Goal: Task Accomplishment & Management: Use online tool/utility

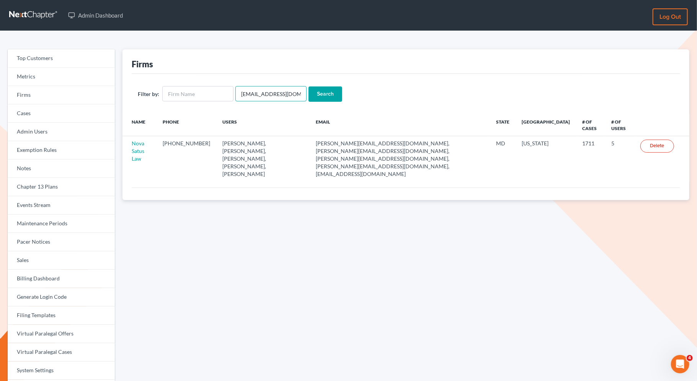
drag, startPoint x: 295, startPoint y: 95, endPoint x: 234, endPoint y: 91, distance: 60.6
click at [236, 93] on input "emabuena@gmail.com" at bounding box center [271, 93] width 71 height 15
paste input "hross@hjrlaw"
type input "hross@hjrlaw.com"
click at [325, 94] on input "Search" at bounding box center [326, 94] width 34 height 15
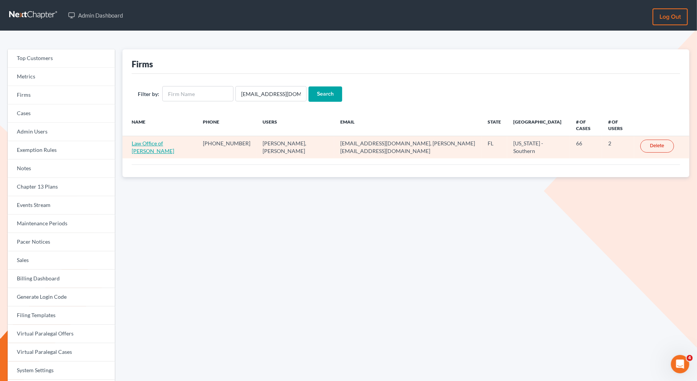
click at [171, 140] on link "Law Office of [PERSON_NAME]" at bounding box center [153, 147] width 43 height 14
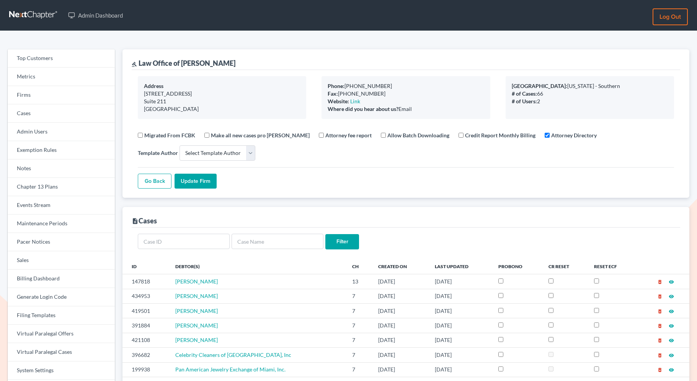
select select
click at [68, 96] on link "Firms" at bounding box center [61, 95] width 107 height 18
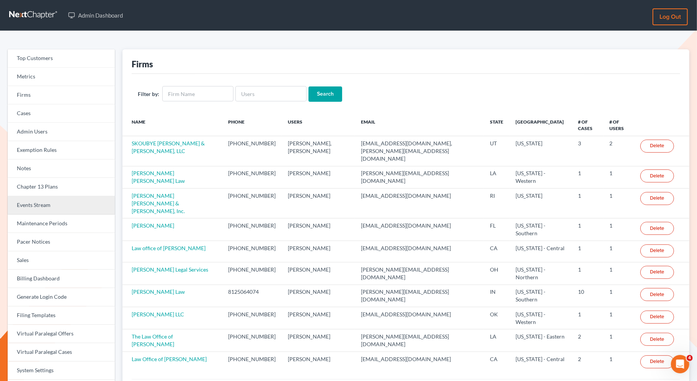
click at [57, 204] on link "Events Stream" at bounding box center [61, 205] width 107 height 18
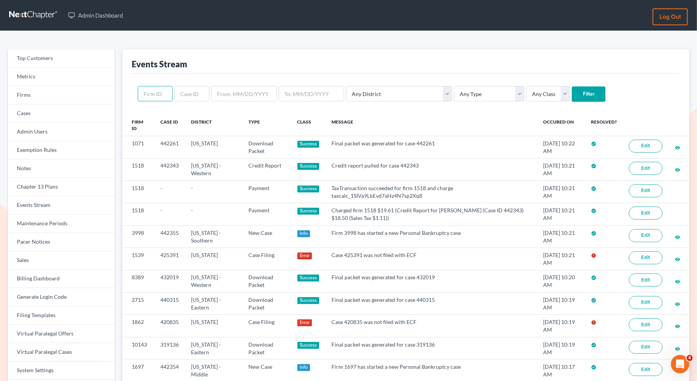
click at [156, 93] on input "text" at bounding box center [155, 93] width 35 height 15
click at [190, 96] on input "text" at bounding box center [192, 93] width 35 height 15
paste input "420835"
type input "420835"
click at [572, 98] on input "Filter" at bounding box center [589, 94] width 34 height 15
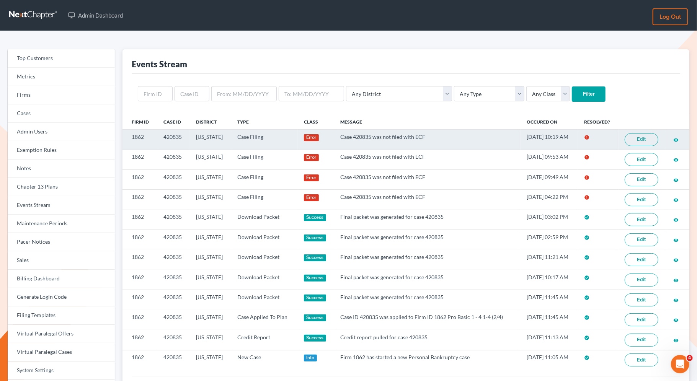
click at [645, 144] on link "Edit" at bounding box center [642, 139] width 34 height 13
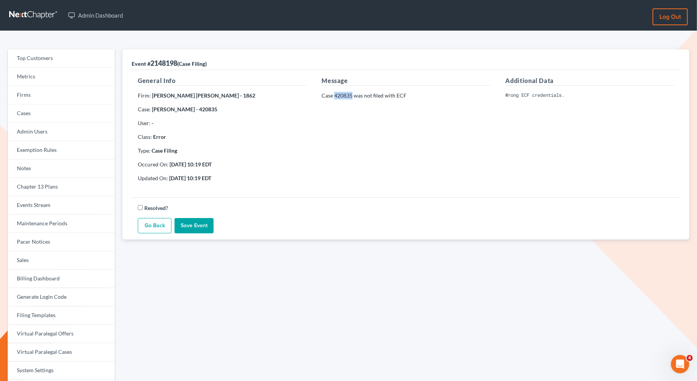
drag, startPoint x: 353, startPoint y: 96, endPoint x: 335, endPoint y: 95, distance: 17.6
click at [335, 95] on p "Case 420835 was not filed with ECF" at bounding box center [406, 96] width 169 height 8
copy p "420835"
drag, startPoint x: 178, startPoint y: 110, endPoint x: 152, endPoint y: 105, distance: 27.1
click at [152, 106] on p "Case: [PERSON_NAME] - 420835" at bounding box center [222, 110] width 169 height 8
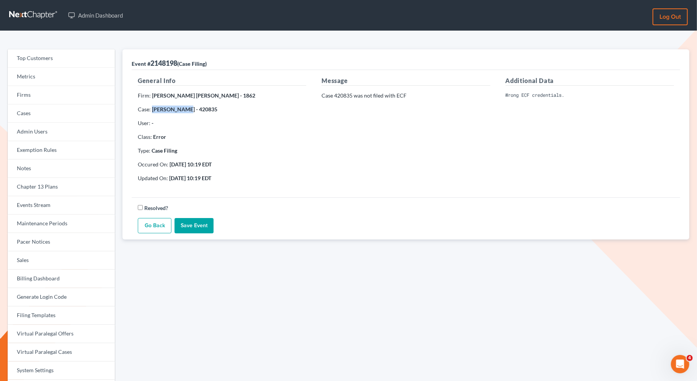
copy strong "[PERSON_NAME]"
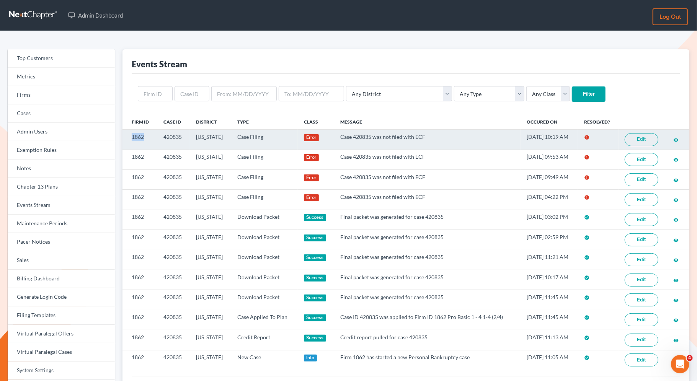
drag, startPoint x: 146, startPoint y: 137, endPoint x: 126, endPoint y: 135, distance: 19.6
click at [127, 135] on td "1862" at bounding box center [140, 140] width 35 height 20
copy td "1862"
click at [651, 138] on link "Edit" at bounding box center [642, 139] width 34 height 13
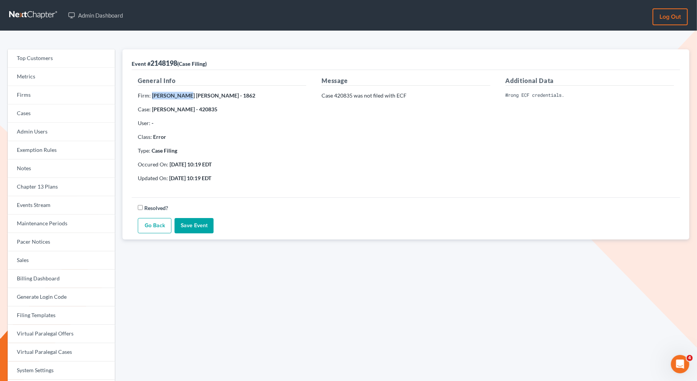
drag, startPoint x: 180, startPoint y: 95, endPoint x: 151, endPoint y: 95, distance: 28.7
click at [152, 95] on strong "Yacker Glatt - 1862" at bounding box center [203, 95] width 103 height 7
copy strong "Yacker Glatt"
click at [32, 91] on link "Firms" at bounding box center [61, 95] width 107 height 18
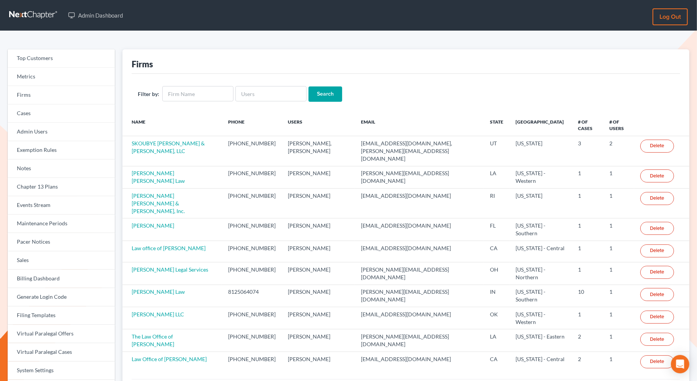
click at [182, 85] on div "Filter by: Search" at bounding box center [406, 94] width 549 height 40
click at [183, 90] on input "text" at bounding box center [197, 93] width 71 height 15
paste input "Yacker Glatt"
type input "Yacker Glatt"
click at [332, 95] on input "Search" at bounding box center [326, 94] width 34 height 15
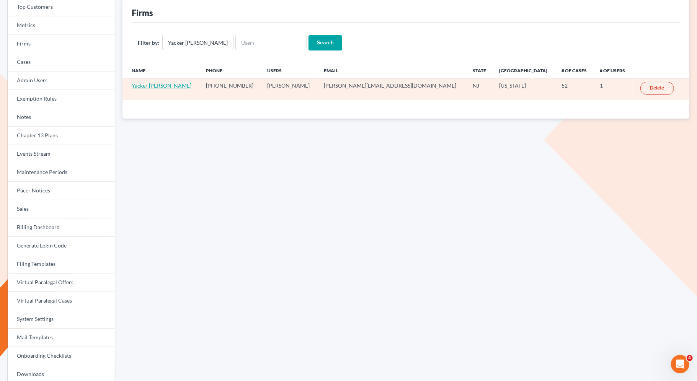
click at [152, 84] on link "Yacker [PERSON_NAME]" at bounding box center [162, 85] width 60 height 7
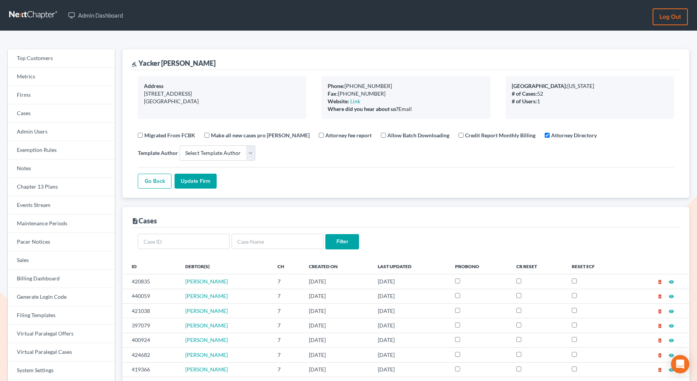
select select
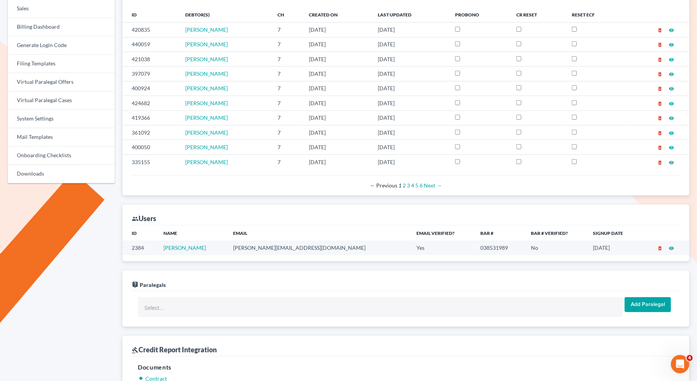
scroll to position [279, 0]
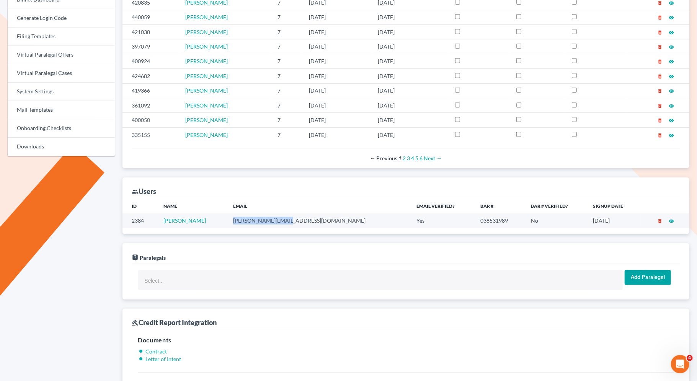
drag, startPoint x: 303, startPoint y: 223, endPoint x: 232, endPoint y: 218, distance: 71.8
click at [232, 218] on td "jay@yackerglatt.com" at bounding box center [319, 221] width 184 height 14
copy td "jay@yackerglatt.com"
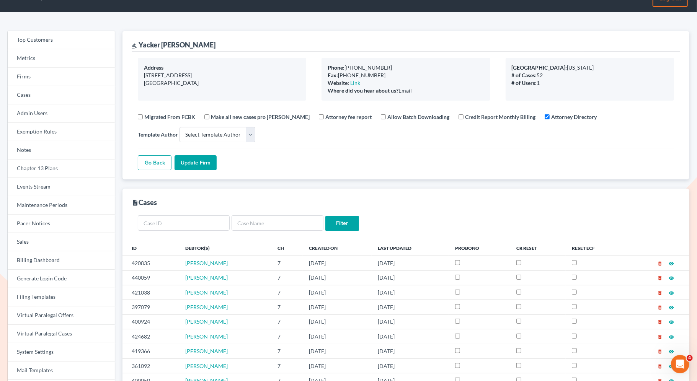
scroll to position [0, 0]
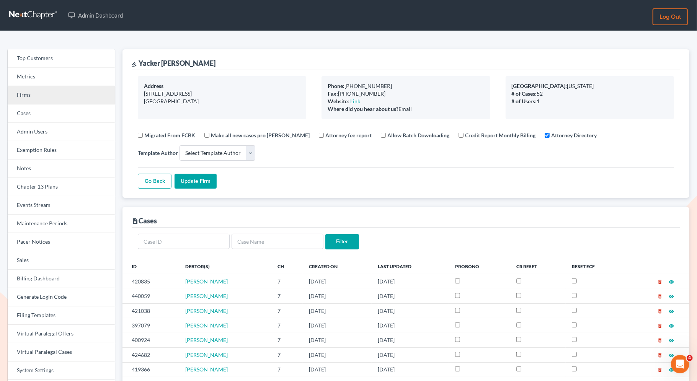
click at [71, 100] on link "Firms" at bounding box center [61, 95] width 107 height 18
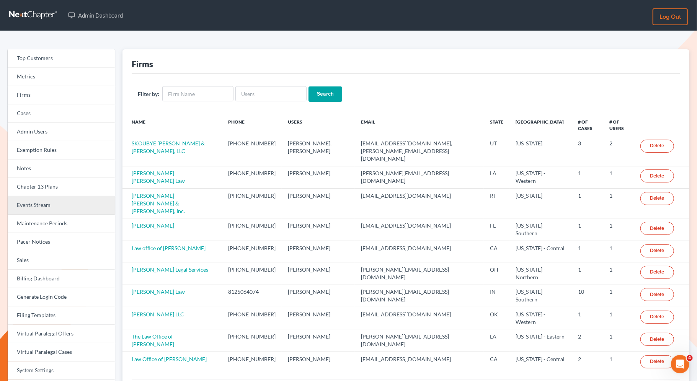
click at [46, 203] on link "Events Stream" at bounding box center [61, 205] width 107 height 18
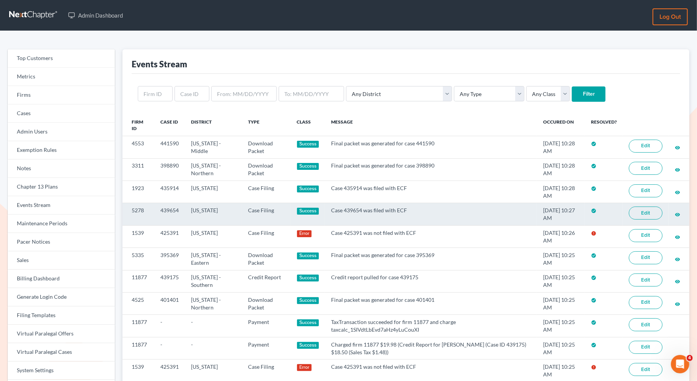
click at [640, 214] on link "Edit" at bounding box center [646, 213] width 34 height 13
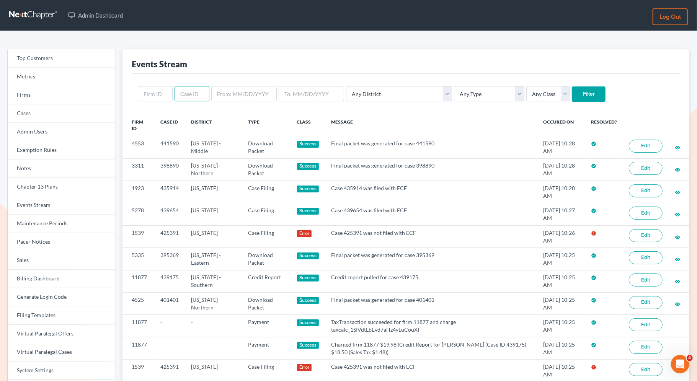
click at [188, 90] on input "text" at bounding box center [192, 93] width 35 height 15
paste input "425391"
type input "425391"
click at [572, 91] on input "Filter" at bounding box center [589, 94] width 34 height 15
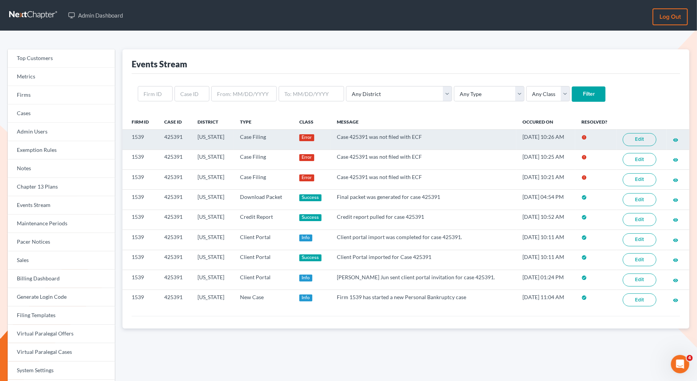
click at [625, 139] on link "Edit" at bounding box center [640, 139] width 34 height 13
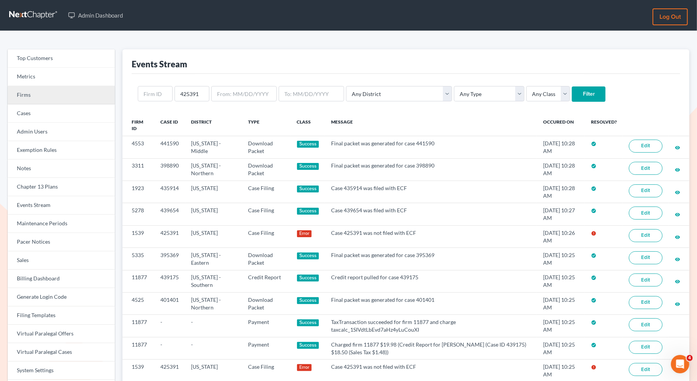
click at [61, 92] on link "Firms" at bounding box center [61, 95] width 107 height 18
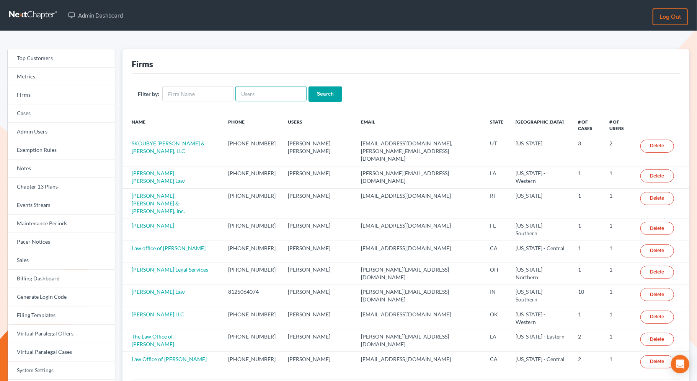
click at [245, 95] on input "text" at bounding box center [271, 93] width 71 height 15
paste input "jay@yackerglatt.com"
type input "jay@yackerglatt.com"
click at [327, 88] on input "Search" at bounding box center [326, 94] width 34 height 15
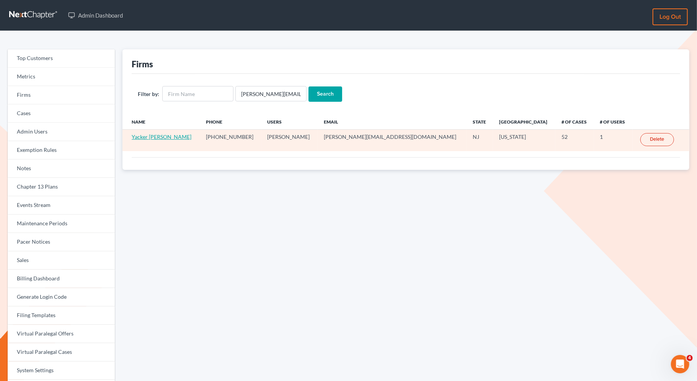
click at [144, 137] on link "Yacker [PERSON_NAME]" at bounding box center [162, 137] width 60 height 7
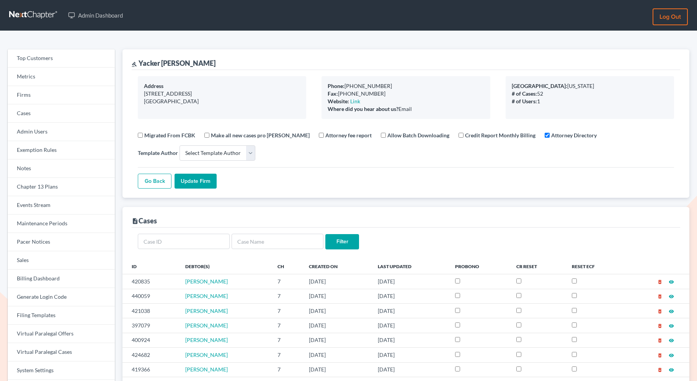
select select
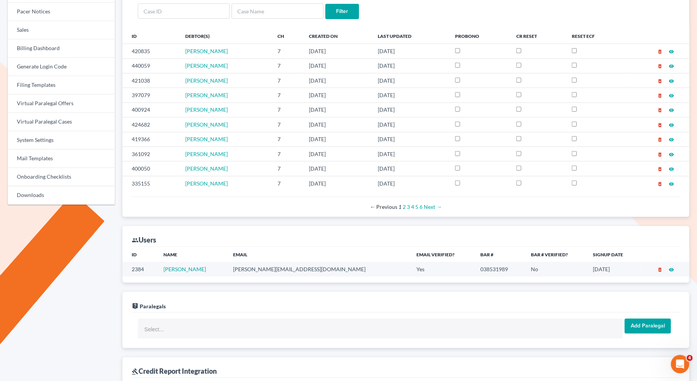
scroll to position [216, 0]
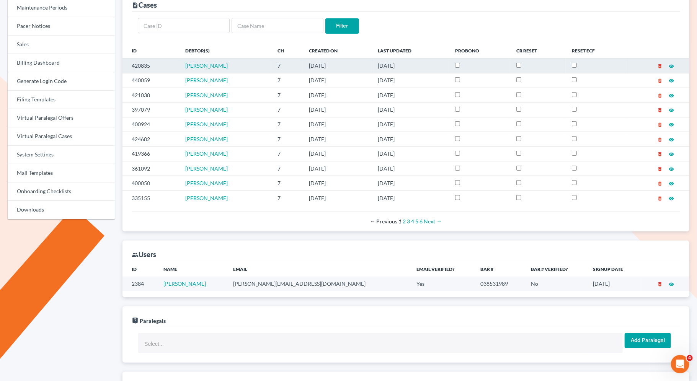
click at [577, 64] on input "checkbox" at bounding box center [574, 65] width 5 height 5
checkbox input "true"
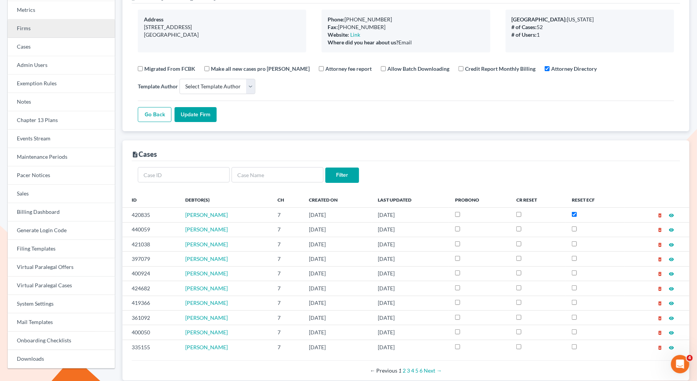
scroll to position [33, 0]
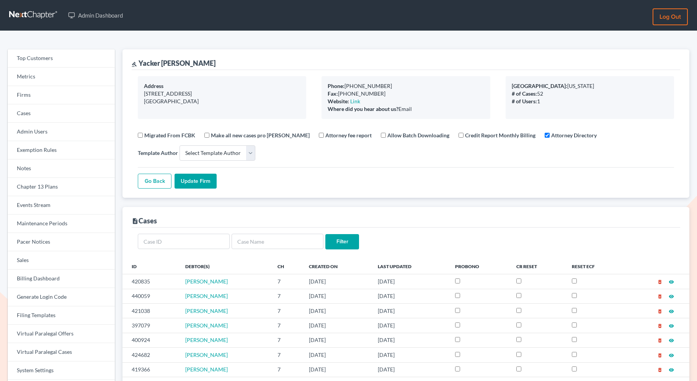
select select
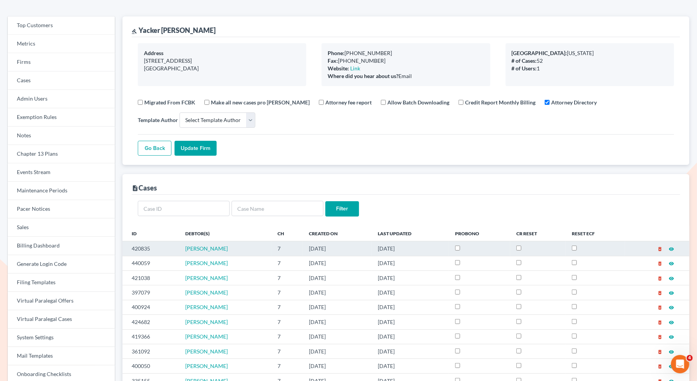
click at [576, 248] on input "checkbox" at bounding box center [574, 248] width 5 height 5
checkbox input "true"
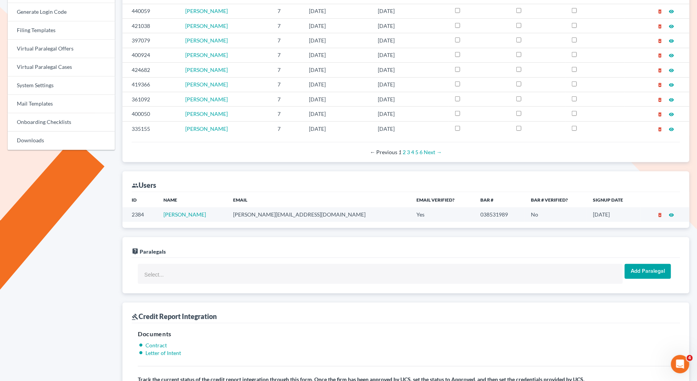
scroll to position [322, 0]
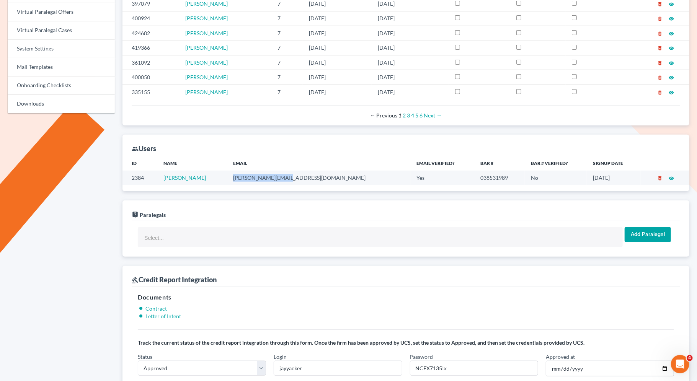
drag, startPoint x: 293, startPoint y: 177, endPoint x: 237, endPoint y: 169, distance: 56.2
click at [237, 171] on td "[PERSON_NAME][EMAIL_ADDRESS][DOMAIN_NAME]" at bounding box center [319, 178] width 184 height 14
copy td "[PERSON_NAME][EMAIL_ADDRESS][DOMAIN_NAME]"
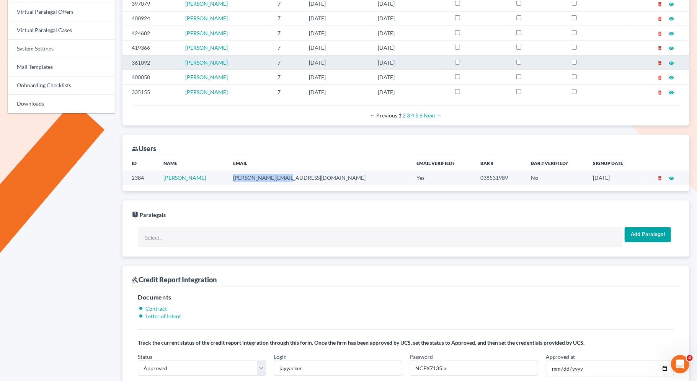
scroll to position [205, 0]
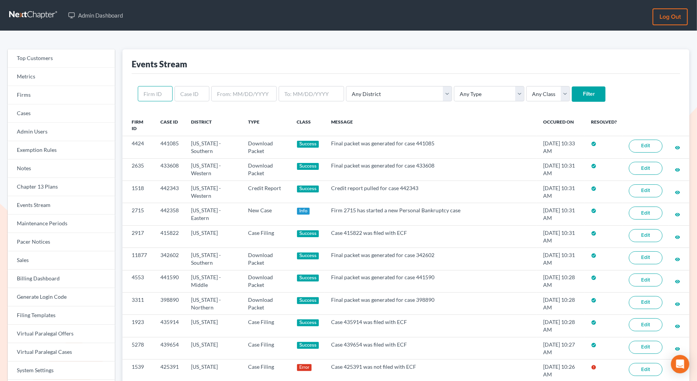
click at [160, 91] on input "text" at bounding box center [155, 93] width 35 height 15
paste input "1862"
type input "1862"
click at [572, 93] on input "Filter" at bounding box center [589, 94] width 34 height 15
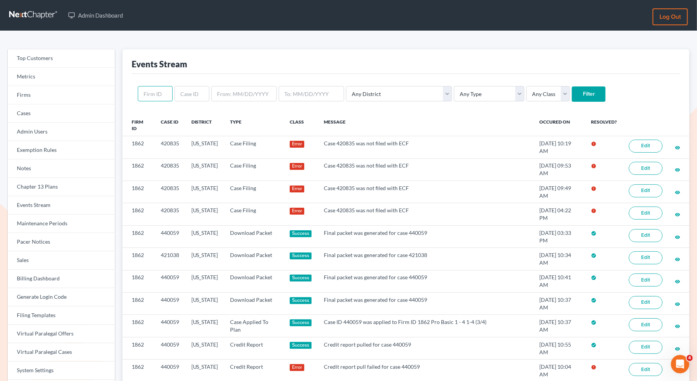
click at [157, 94] on input "text" at bounding box center [155, 93] width 35 height 15
paste input "1862"
type input "1862"
click at [572, 97] on input "Filter" at bounding box center [589, 94] width 34 height 15
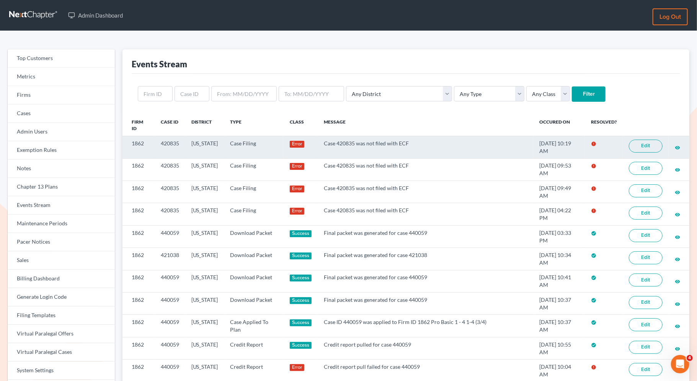
click at [650, 144] on link "Edit" at bounding box center [646, 146] width 34 height 13
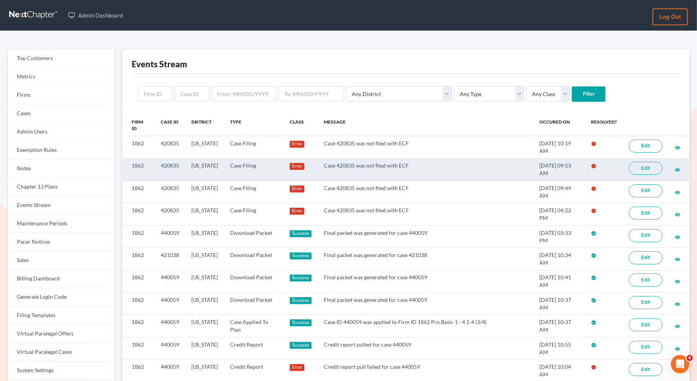
click at [643, 172] on link "Edit" at bounding box center [646, 168] width 34 height 13
click at [648, 167] on link "Edit" at bounding box center [646, 168] width 34 height 13
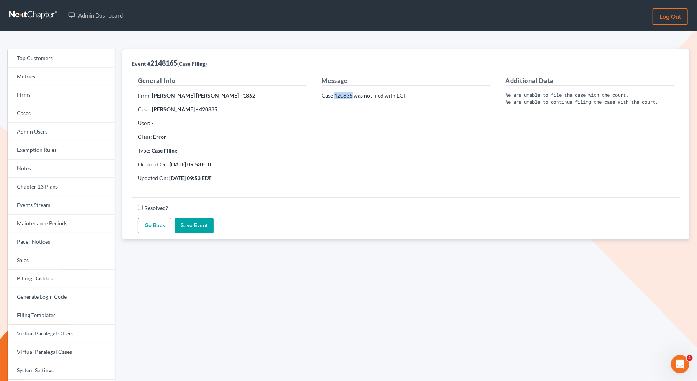
drag, startPoint x: 352, startPoint y: 95, endPoint x: 335, endPoint y: 95, distance: 16.9
click at [335, 95] on p "Case 420835 was not filed with ECF" at bounding box center [406, 96] width 169 height 8
copy p "420835"
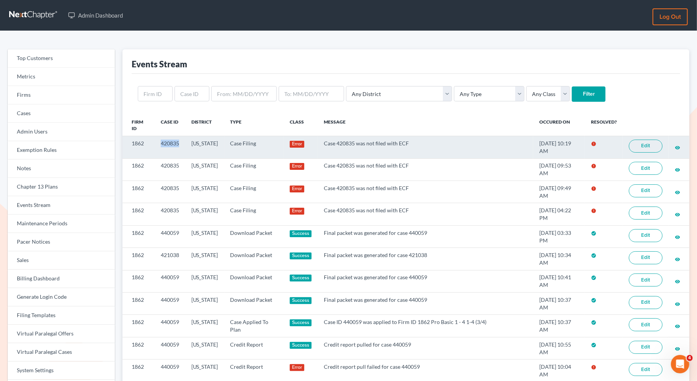
drag, startPoint x: 178, startPoint y: 142, endPoint x: 149, endPoint y: 142, distance: 29.5
click at [149, 142] on tr "1862 420835 New Jersey Case Filing Error Case 420835 was not filed with ECF 10/…" at bounding box center [406, 147] width 567 height 22
copy tr "420835"
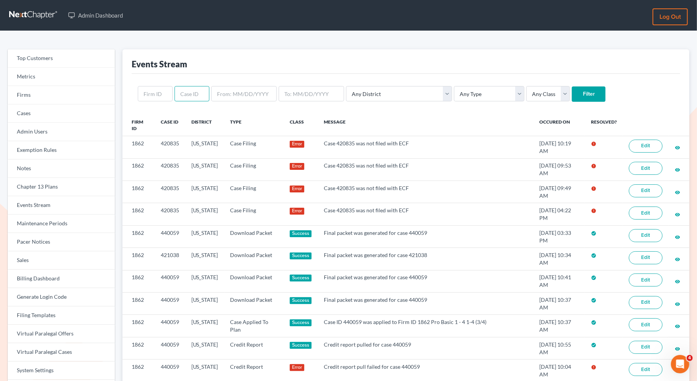
click at [180, 100] on input "text" at bounding box center [192, 93] width 35 height 15
paste input "420835"
type input "420835"
click at [572, 93] on input "Filter" at bounding box center [589, 94] width 34 height 15
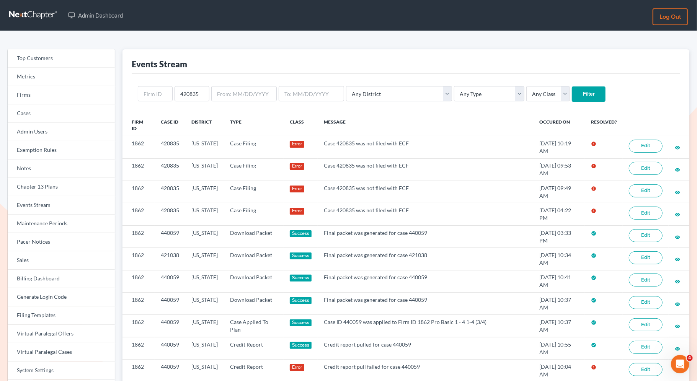
scroll to position [0, 0]
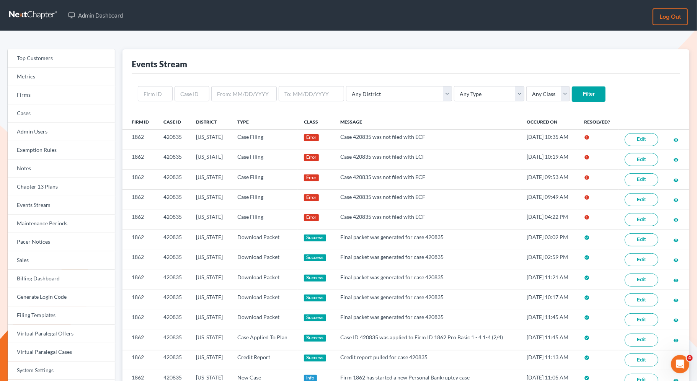
click at [510, 62] on div "Events Stream" at bounding box center [406, 61] width 549 height 25
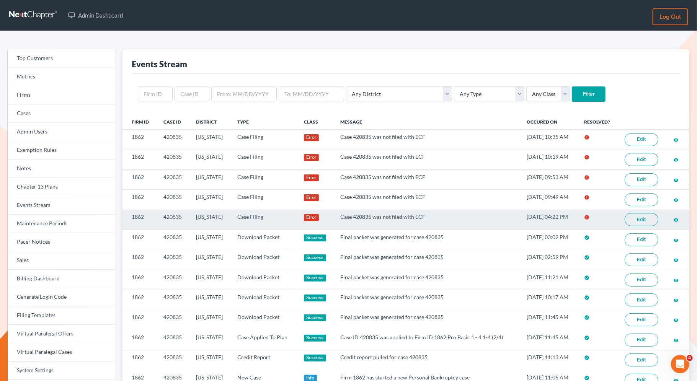
click at [647, 218] on link "Edit" at bounding box center [642, 219] width 34 height 13
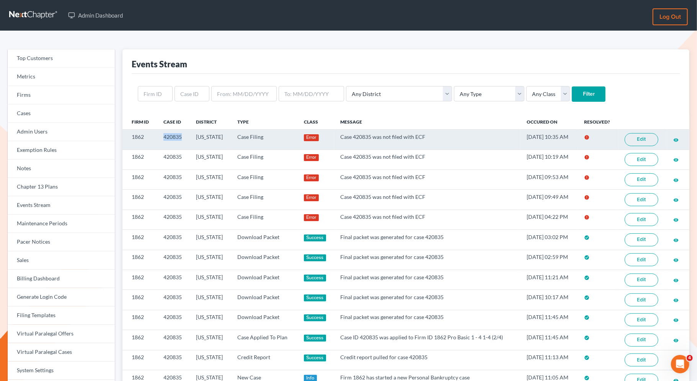
drag, startPoint x: 183, startPoint y: 133, endPoint x: 161, endPoint y: 133, distance: 22.2
click at [161, 133] on td "420835" at bounding box center [173, 140] width 33 height 20
copy td "420835"
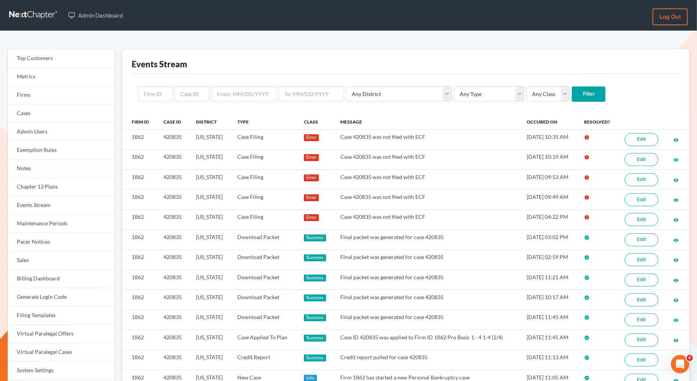
click at [183, 82] on div "Any District Alabama - Middle Alabama - Northern Alabama - Southern Alaska Ariz…" at bounding box center [406, 94] width 549 height 40
click at [184, 90] on input "text" at bounding box center [192, 93] width 35 height 15
paste input "420835"
type input "420835"
click at [572, 95] on input "Filter" at bounding box center [589, 94] width 34 height 15
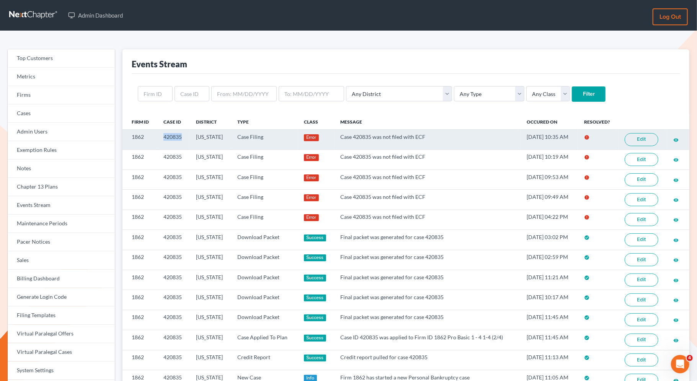
drag, startPoint x: 182, startPoint y: 137, endPoint x: 153, endPoint y: 137, distance: 29.5
click at [153, 137] on tr "1862 420835 New Jersey Case Filing Error Case 420835 was not filed with ECF 10/…" at bounding box center [406, 140] width 567 height 20
copy tr "420835"
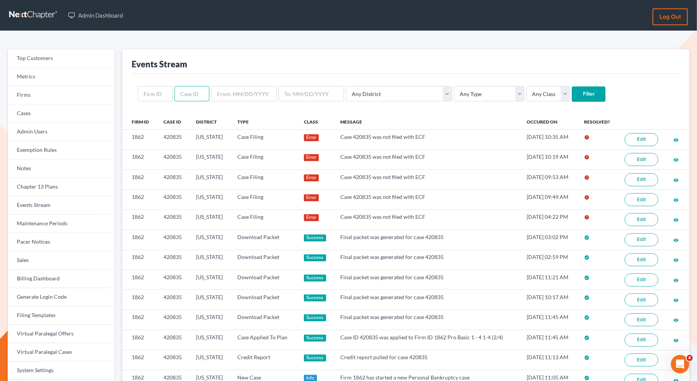
click at [187, 96] on input "text" at bounding box center [192, 93] width 35 height 15
paste input "420835"
type input "420835"
click at [572, 97] on input "Filter" at bounding box center [589, 94] width 34 height 15
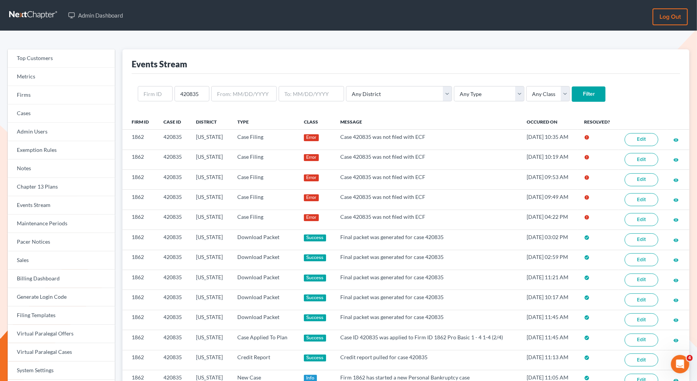
scroll to position [0, 0]
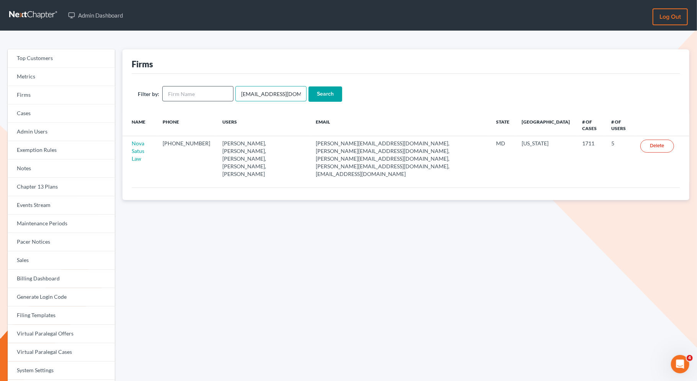
drag, startPoint x: 300, startPoint y: 97, endPoint x: 203, endPoint y: 90, distance: 97.6
click at [203, 90] on form "Filter by: [EMAIL_ADDRESS][DOMAIN_NAME] Search" at bounding box center [406, 94] width 537 height 16
click at [191, 97] on input "text" at bounding box center [197, 93] width 71 height 15
type input "farmer"
click at [309, 87] on input "Search" at bounding box center [326, 94] width 34 height 15
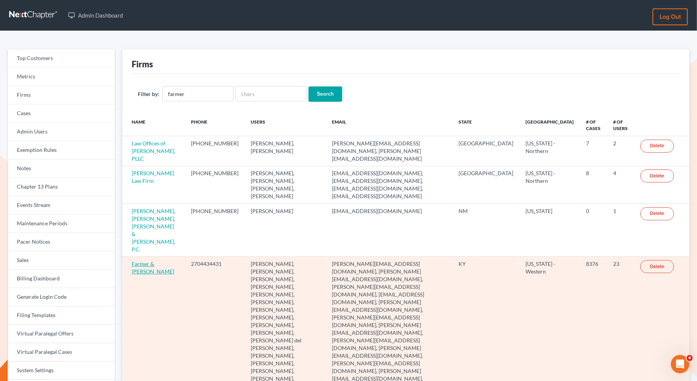
click at [138, 261] on link "Farmer & [PERSON_NAME]" at bounding box center [153, 268] width 43 height 14
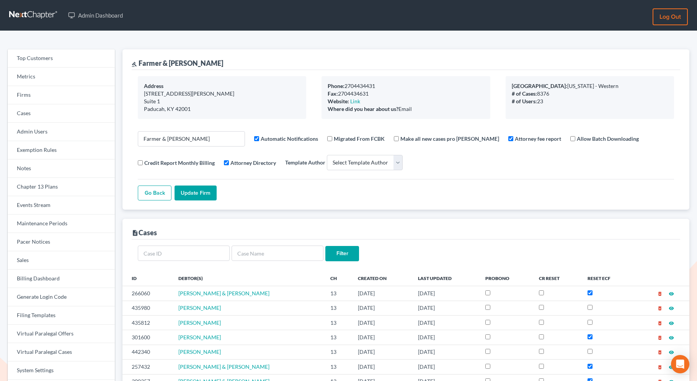
select select
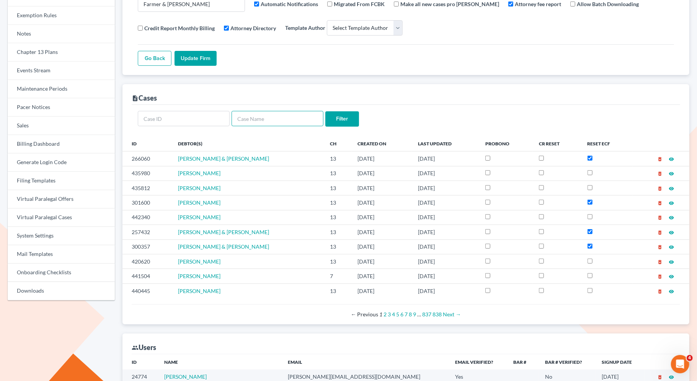
click at [253, 120] on input "text" at bounding box center [278, 118] width 92 height 15
paste input "[PERSON_NAME]"
type input "[PERSON_NAME]"
click at [340, 117] on input "Filter" at bounding box center [343, 118] width 34 height 15
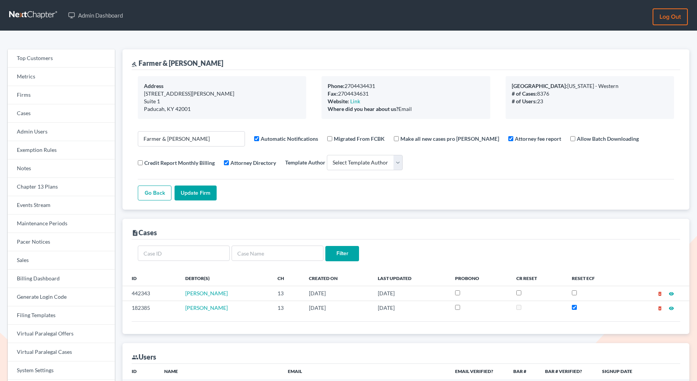
select select
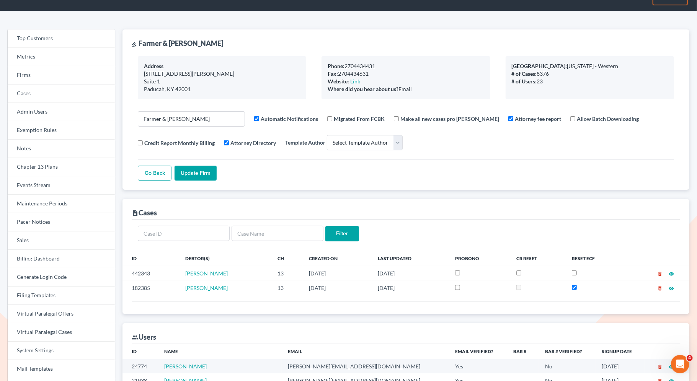
scroll to position [41, 0]
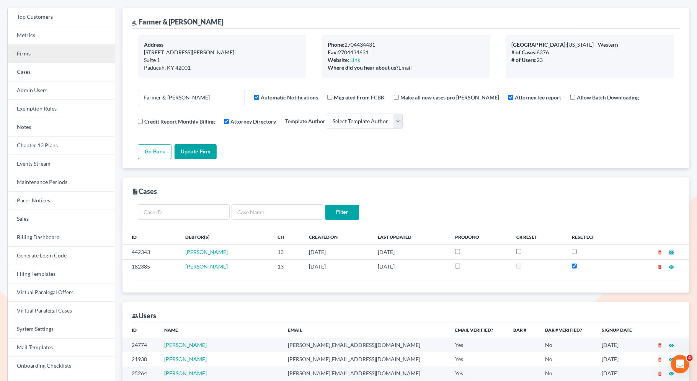
click at [97, 56] on link "Firms" at bounding box center [61, 54] width 107 height 18
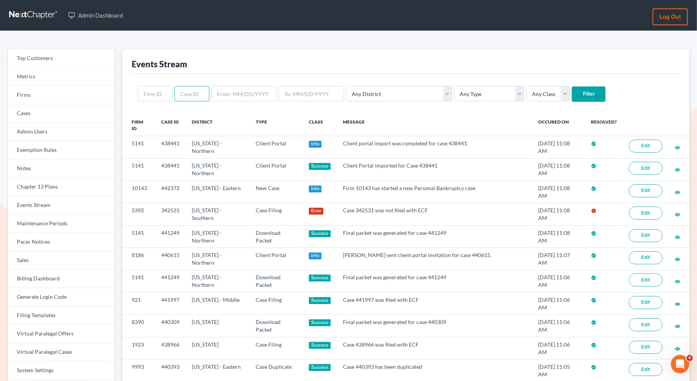
click at [198, 97] on input "text" at bounding box center [192, 93] width 35 height 15
paste input "442343"
type input "442343"
click at [572, 93] on input "Filter" at bounding box center [589, 94] width 34 height 15
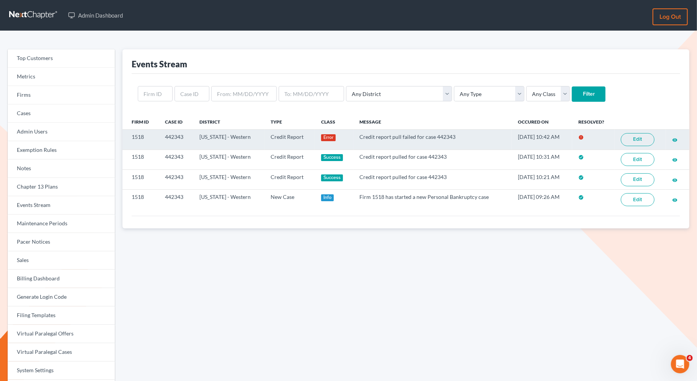
click at [632, 139] on link "Edit" at bounding box center [638, 139] width 34 height 13
click at [639, 131] on td "Edit" at bounding box center [640, 140] width 51 height 20
click at [639, 136] on link "Edit" at bounding box center [638, 139] width 34 height 13
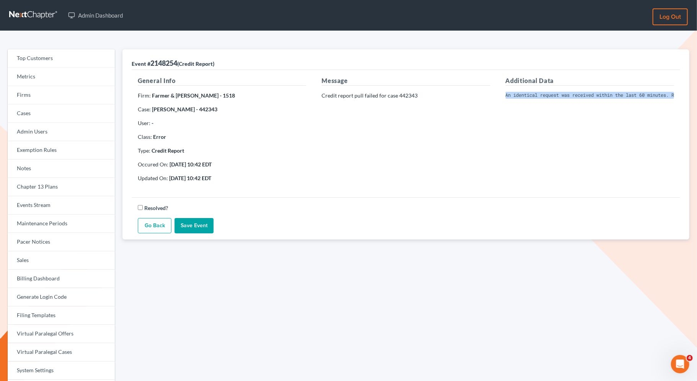
scroll to position [0, 188]
drag, startPoint x: 505, startPoint y: 94, endPoint x: 696, endPoint y: 110, distance: 191.8
click at [696, 110] on div "Top Customers Metrics Firms Cases Admin Users Exemption Rules Notes Chapter 13 …" at bounding box center [348, 245] width 697 height 429
copy pre "An identical request was received within the last 60 minutes. Review your exist…"
drag, startPoint x: 190, startPoint y: 110, endPoint x: 153, endPoint y: 110, distance: 37.5
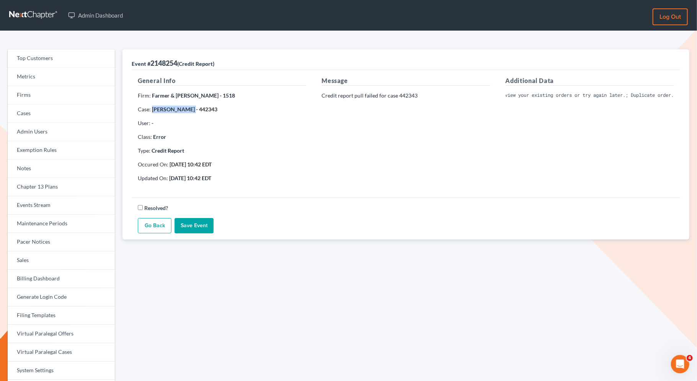
click at [153, 110] on strong "[PERSON_NAME] - 442343" at bounding box center [184, 109] width 65 height 7
copy strong "[PERSON_NAME]"
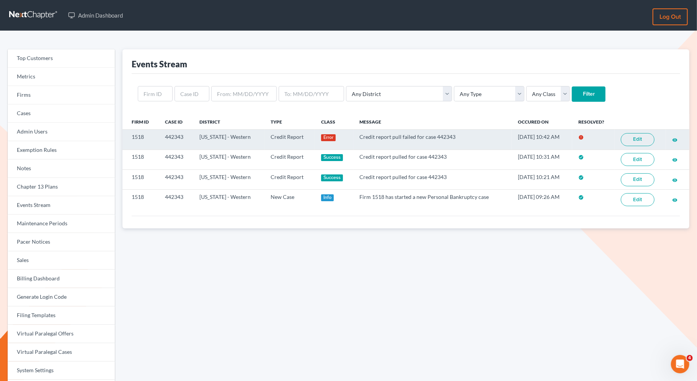
click at [633, 138] on link "Edit" at bounding box center [638, 139] width 34 height 13
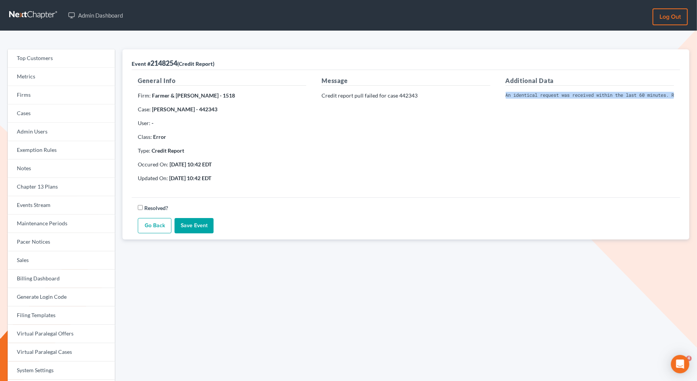
scroll to position [0, 188]
drag, startPoint x: 506, startPoint y: 95, endPoint x: 709, endPoint y: 93, distance: 203.0
click at [697, 93] on html "Admin Dashboard Log out Top Customers Metrics Firms Cases Admin Users Exemption…" at bounding box center [348, 237] width 697 height 474
copy pre "An identical request was received within the last 60 minutes. Review your exist…"
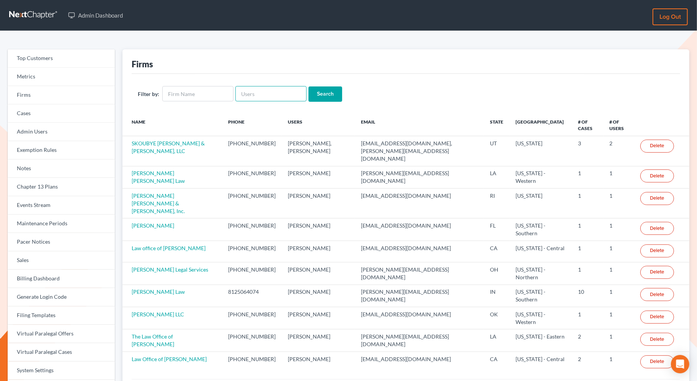
click at [252, 95] on input "text" at bounding box center [271, 93] width 71 height 15
paste input "Ron Kaniuk"
click at [252, 96] on input "Ron Kaniuk" at bounding box center [271, 93] width 71 height 15
click at [251, 95] on input "Ron Kaniuk" at bounding box center [271, 93] width 71 height 15
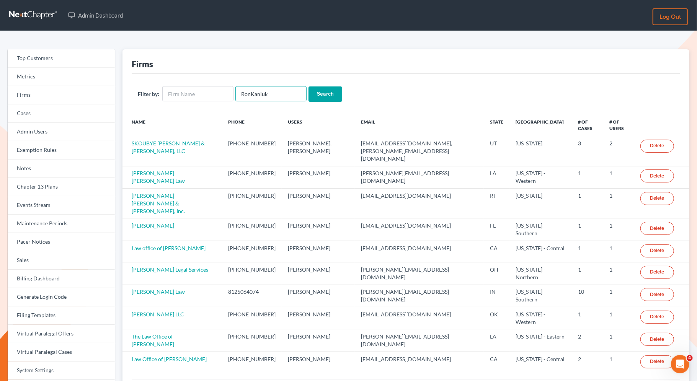
type input "RonKaniuk"
click at [335, 90] on input "Search" at bounding box center [326, 94] width 34 height 15
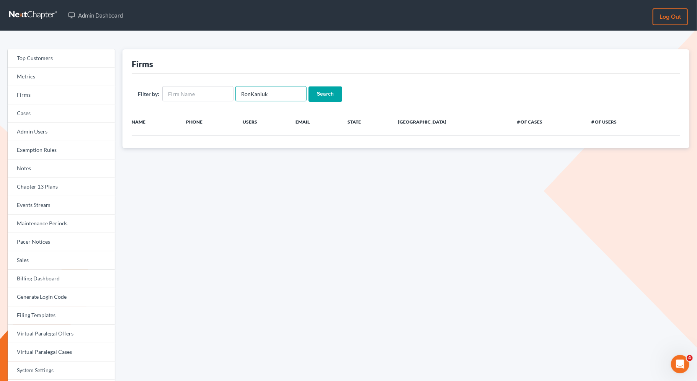
click at [240, 97] on input "RonKaniuk" at bounding box center [271, 93] width 71 height 15
click at [287, 96] on input "RonKaniuk" at bounding box center [271, 93] width 71 height 15
click at [326, 95] on input "Search" at bounding box center [326, 94] width 34 height 15
drag, startPoint x: 268, startPoint y: 96, endPoint x: 231, endPoint y: 93, distance: 37.2
click at [231, 93] on form "Filter by: RonKaniuk Search" at bounding box center [406, 94] width 537 height 16
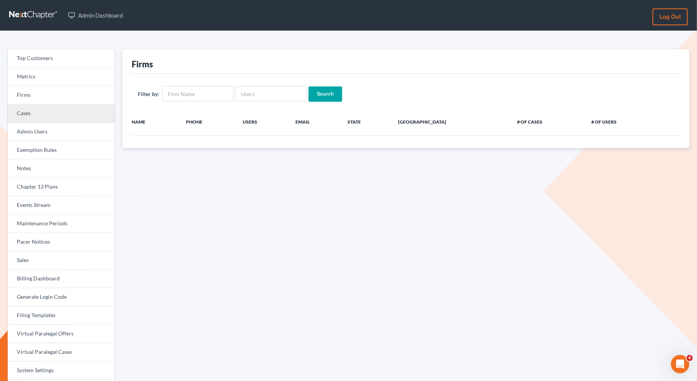
click at [72, 114] on link "Cases" at bounding box center [61, 114] width 107 height 18
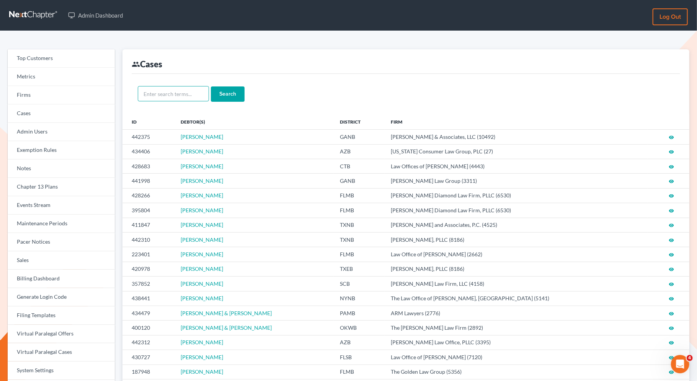
click at [178, 96] on input "text" at bounding box center [173, 93] width 71 height 15
paste input "[PERSON_NAME]"
type input "[PERSON_NAME]"
click at [237, 95] on input "Search" at bounding box center [228, 94] width 34 height 15
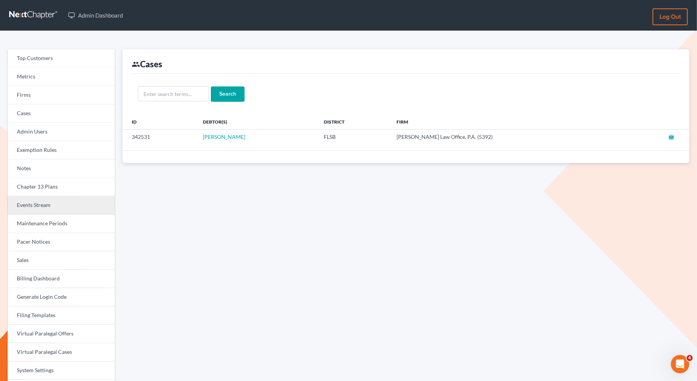
click at [58, 209] on link "Events Stream" at bounding box center [61, 205] width 107 height 18
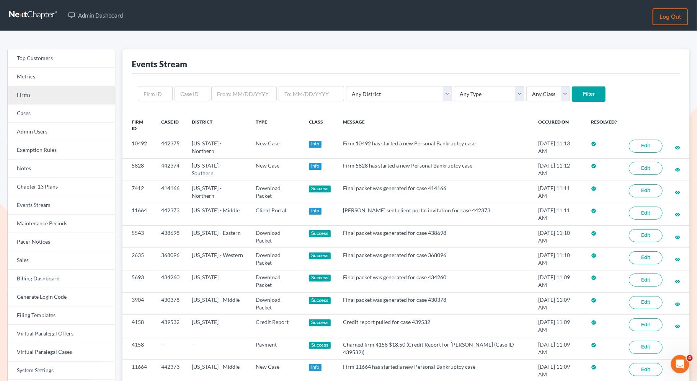
click at [77, 94] on link "Firms" at bounding box center [61, 95] width 107 height 18
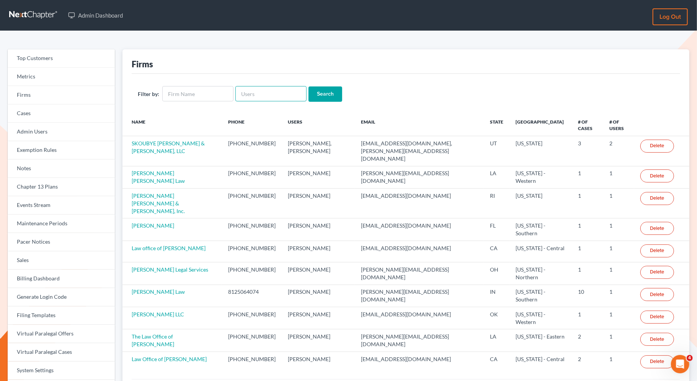
click at [275, 95] on input "text" at bounding box center [271, 93] width 71 height 15
paste input "342531"
type input "3"
click at [79, 209] on link "Events Stream" at bounding box center [61, 205] width 107 height 18
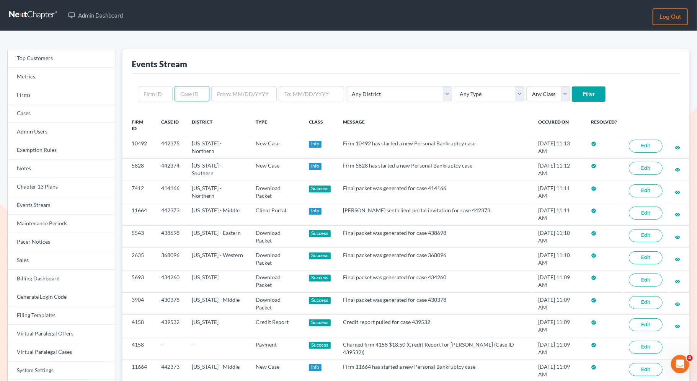
click at [189, 93] on input "text" at bounding box center [192, 93] width 35 height 15
paste input "342531"
type input "342531"
click at [572, 94] on input "Filter" at bounding box center [589, 94] width 34 height 15
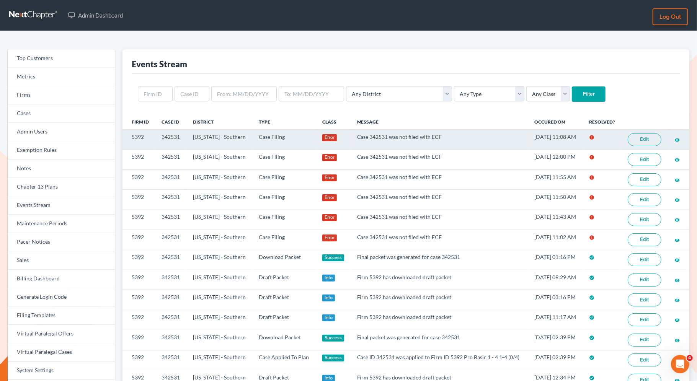
click at [644, 143] on link "Edit" at bounding box center [645, 139] width 34 height 13
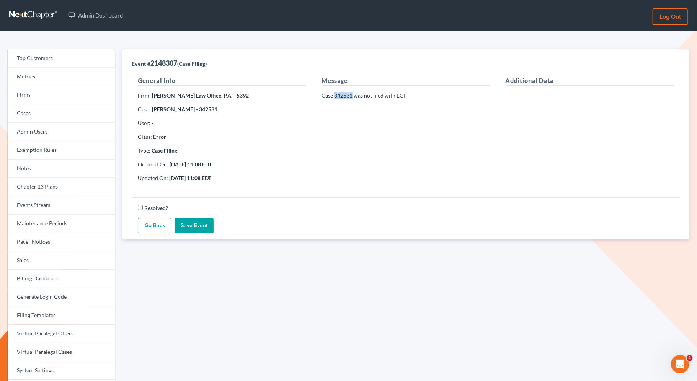
drag, startPoint x: 352, startPoint y: 96, endPoint x: 335, endPoint y: 96, distance: 17.2
click at [335, 96] on p "Case 342531 was not filed with ECF" at bounding box center [406, 96] width 169 height 8
copy p "342531"
click at [38, 97] on link "Firms" at bounding box center [61, 95] width 107 height 18
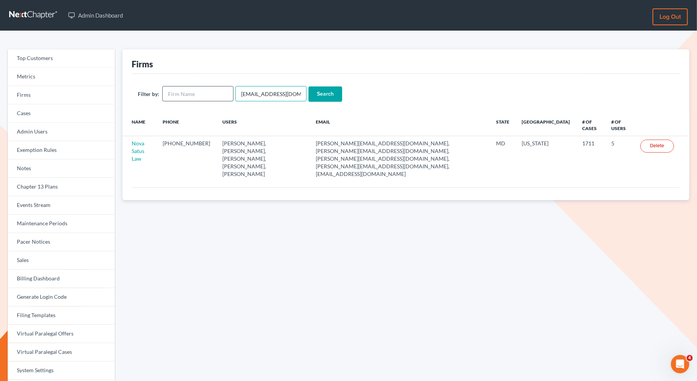
drag, startPoint x: 277, startPoint y: 95, endPoint x: 228, endPoint y: 93, distance: 49.4
click at [228, 93] on form "Filter by: [EMAIL_ADDRESS][DOMAIN_NAME] Search" at bounding box center [406, 94] width 537 height 16
type input "[PERSON_NAME]"
click at [309, 87] on input "Search" at bounding box center [326, 94] width 34 height 15
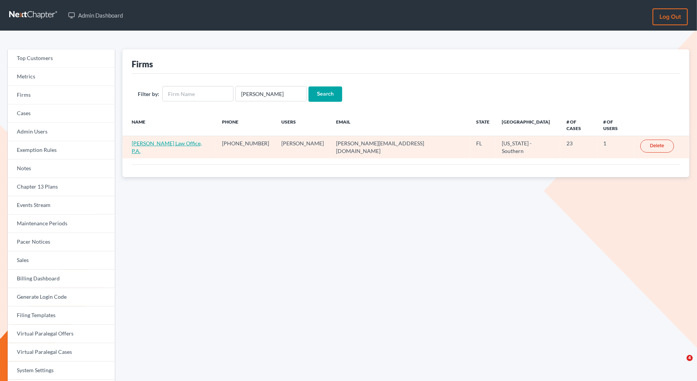
click at [145, 140] on link "[PERSON_NAME] Law Office, P.A." at bounding box center [167, 147] width 70 height 14
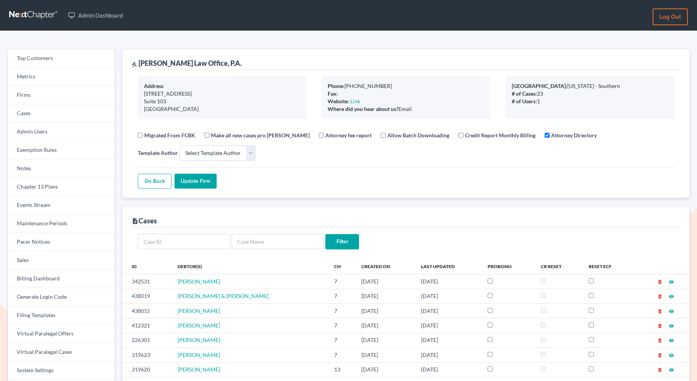
select select
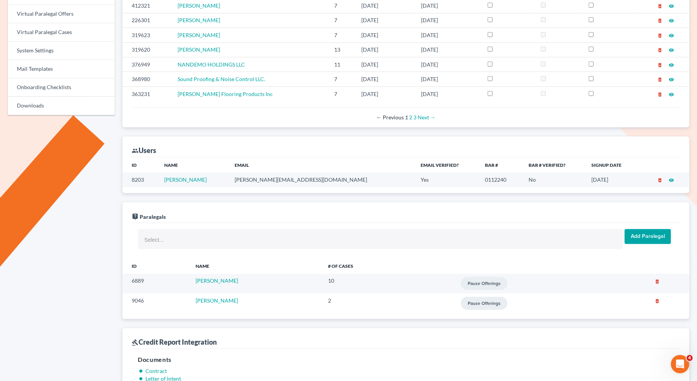
scroll to position [354, 0]
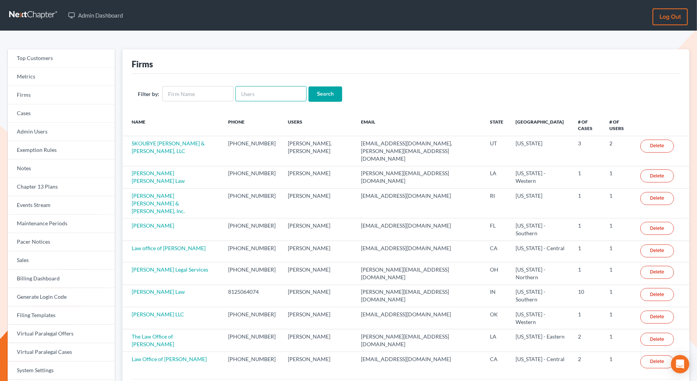
click at [247, 98] on input "text" at bounding box center [271, 93] width 71 height 15
paste input "[PERSON_NAME][EMAIL_ADDRESS][DOMAIN_NAME]"
type input "[PERSON_NAME][EMAIL_ADDRESS][DOMAIN_NAME]"
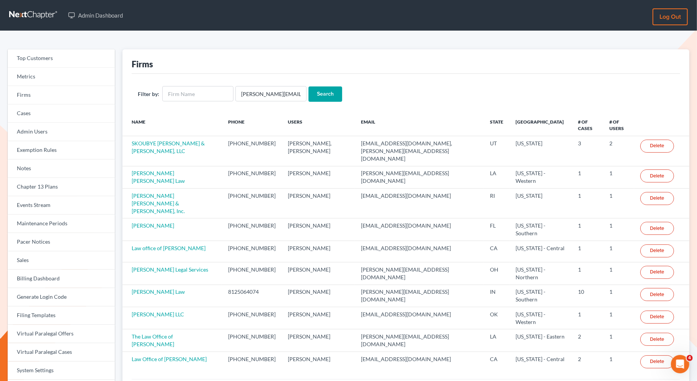
click at [312, 95] on input "Search" at bounding box center [326, 94] width 34 height 15
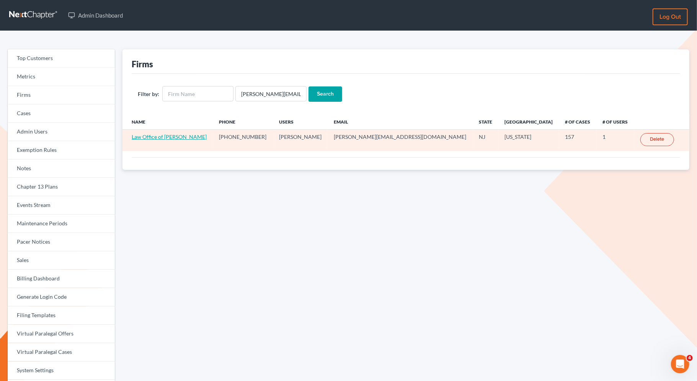
click at [156, 137] on link "Law Office of [PERSON_NAME]" at bounding box center [169, 137] width 75 height 7
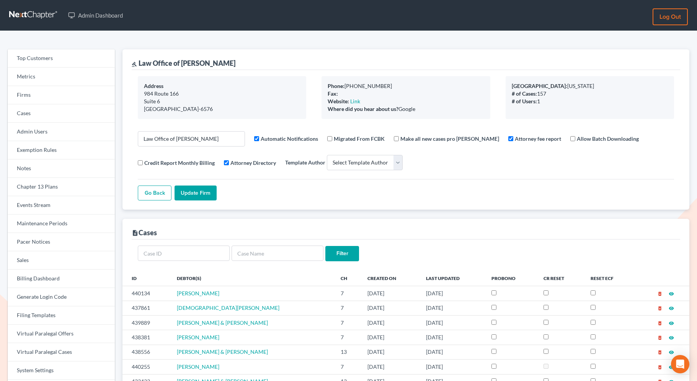
select select
click at [52, 94] on link "Firms" at bounding box center [61, 95] width 107 height 18
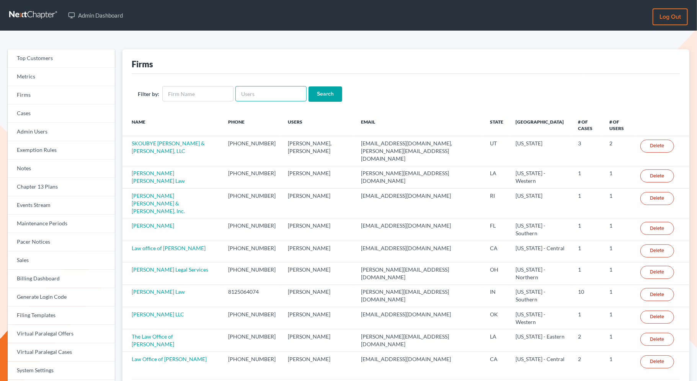
click at [245, 95] on input "text" at bounding box center [271, 93] width 71 height 15
paste input "[PERSON_NAME][EMAIL_ADDRESS][DOMAIN_NAME]"
type input "[PERSON_NAME][EMAIL_ADDRESS][DOMAIN_NAME]"
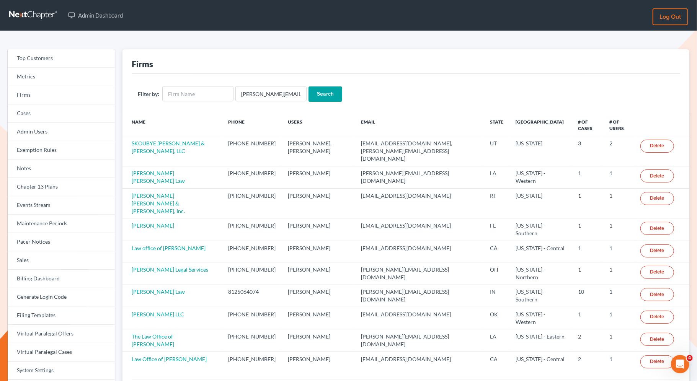
click at [329, 90] on input "Search" at bounding box center [326, 94] width 34 height 15
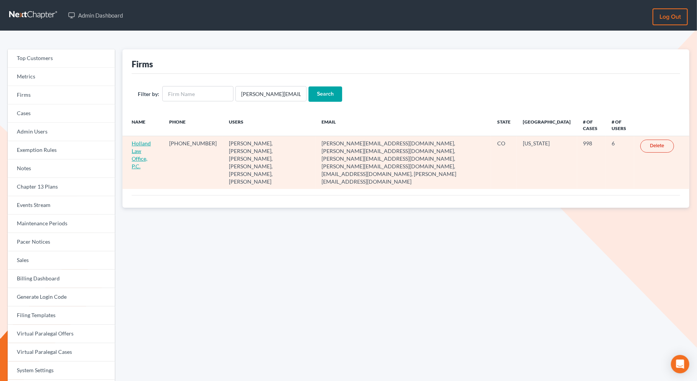
click at [143, 152] on link "Holland Law Office, P.C." at bounding box center [141, 154] width 19 height 29
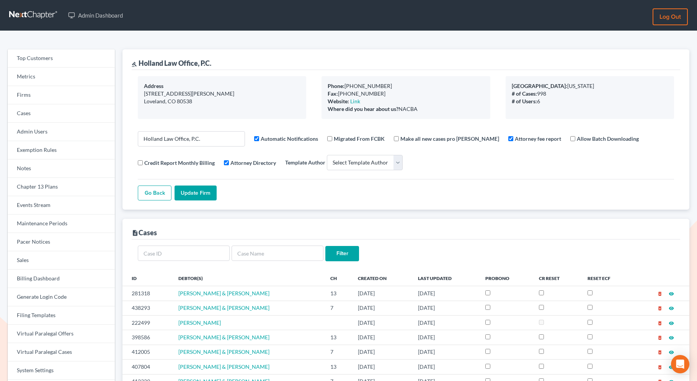
select select
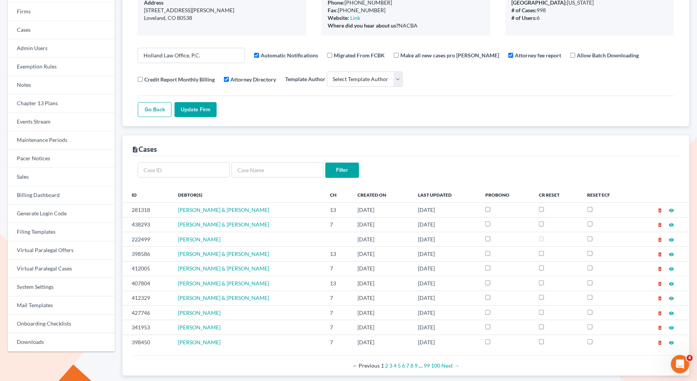
scroll to position [84, 0]
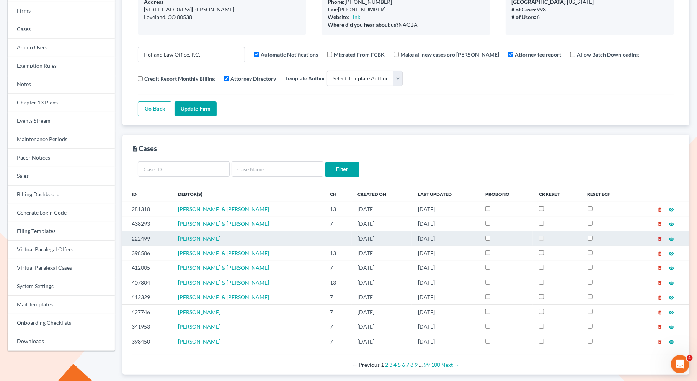
click at [661, 238] on icon "delete_forever" at bounding box center [660, 239] width 5 height 5
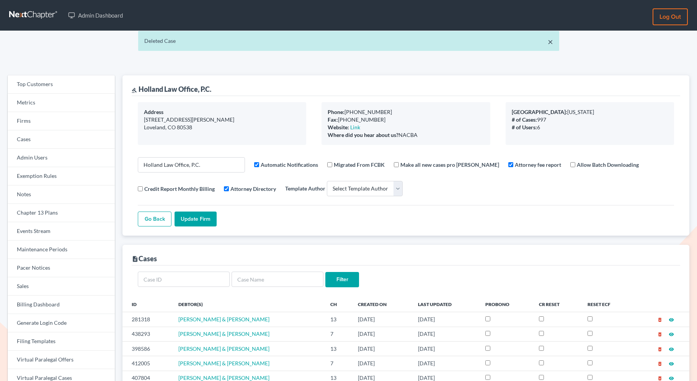
select select
click at [283, 284] on input "text" at bounding box center [278, 279] width 92 height 15
type input "delete"
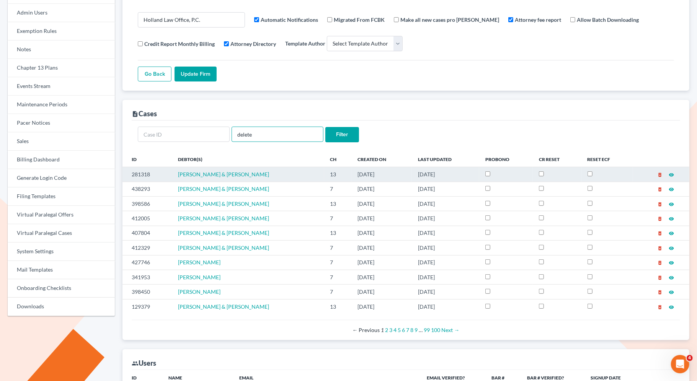
scroll to position [173, 0]
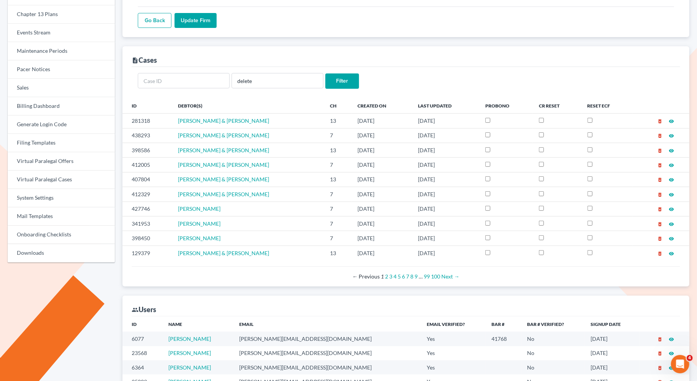
click at [349, 77] on input "Filter" at bounding box center [343, 81] width 34 height 15
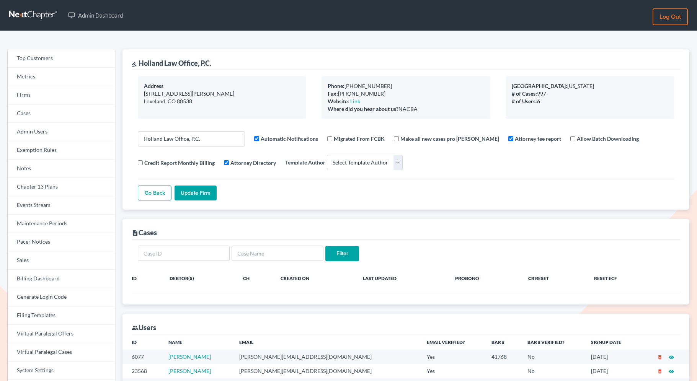
select select
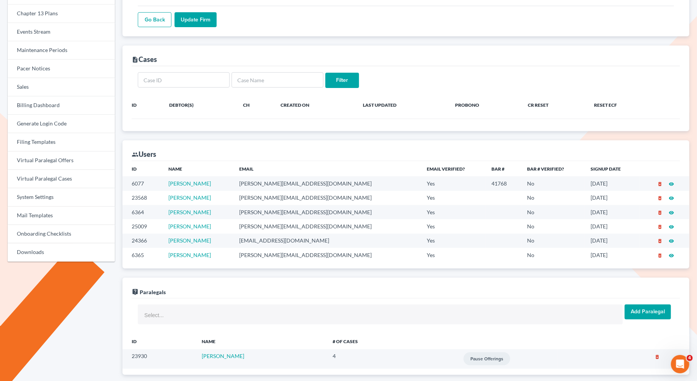
scroll to position [178, 0]
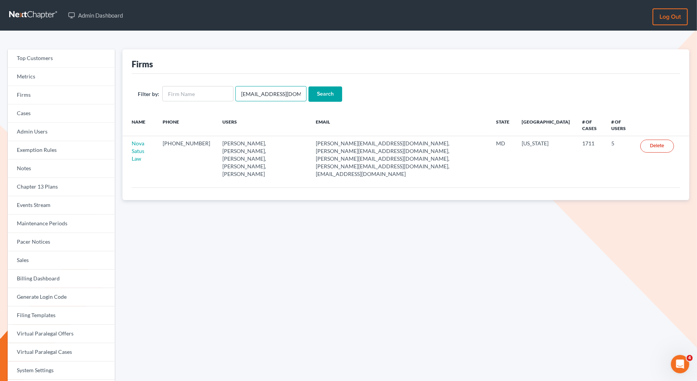
drag, startPoint x: 300, startPoint y: 100, endPoint x: 247, endPoint y: 89, distance: 54.2
click at [248, 89] on input "[EMAIL_ADDRESS][DOMAIN_NAME]" at bounding box center [271, 93] width 71 height 15
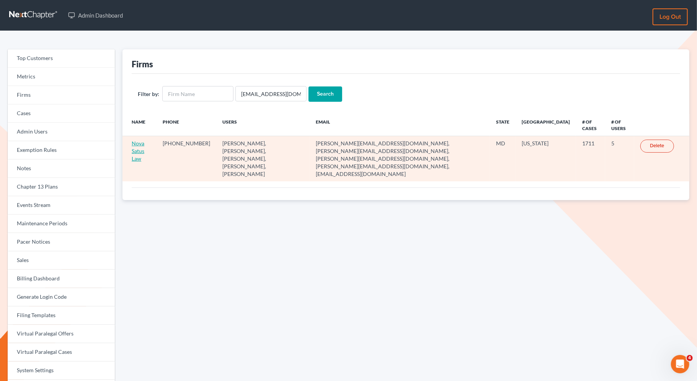
click at [143, 152] on link "Nova Satus Law" at bounding box center [138, 151] width 13 height 22
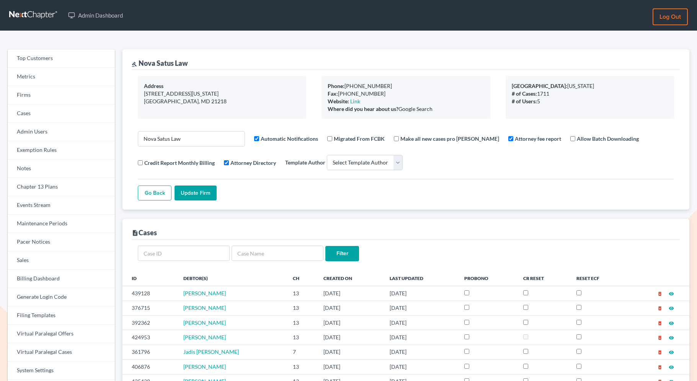
select select
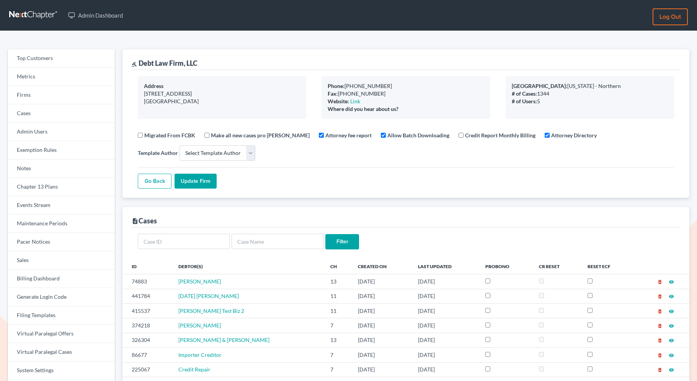
select select
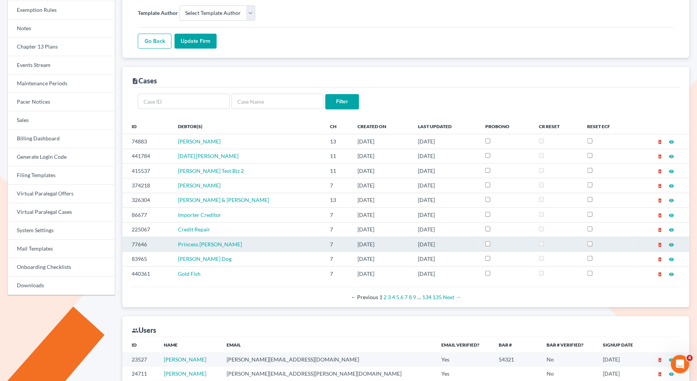
scroll to position [149, 0]
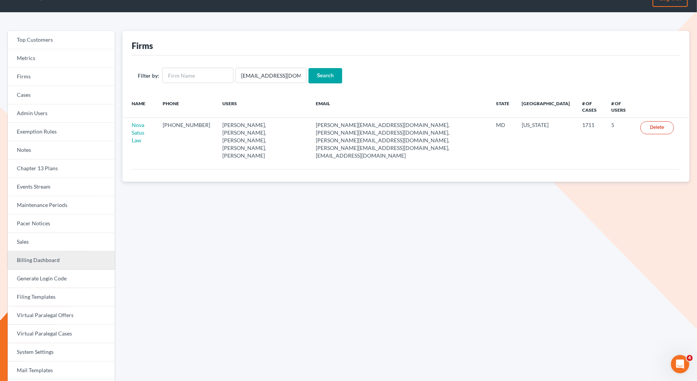
scroll to position [19, 0]
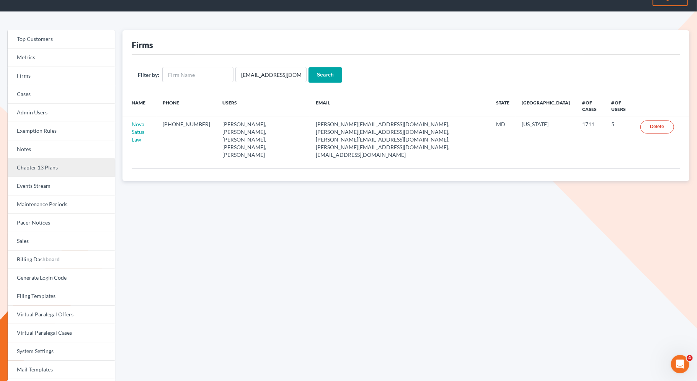
click at [75, 171] on link "Chapter 13 Plans" at bounding box center [61, 168] width 107 height 18
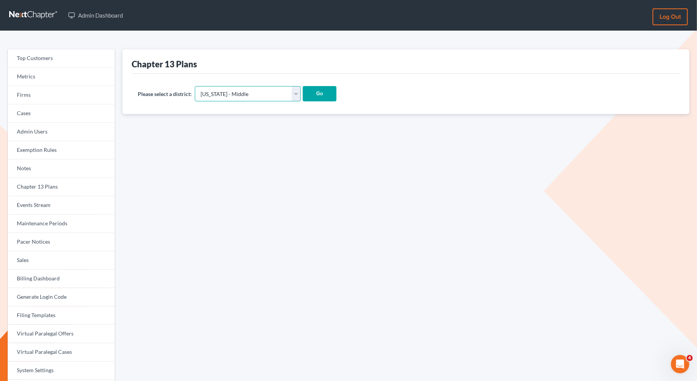
click at [244, 94] on select "Alabama - Middle Alabama - Northern Alabama - Southern Alaska Arizona Arkansas …" at bounding box center [248, 93] width 106 height 15
select select "52"
click at [195, 86] on select "Alabama - Middle Alabama - Northern Alabama - Southern Alaska Arizona Arkansas …" at bounding box center [248, 93] width 106 height 15
click at [303, 91] on input "Go" at bounding box center [320, 93] width 34 height 15
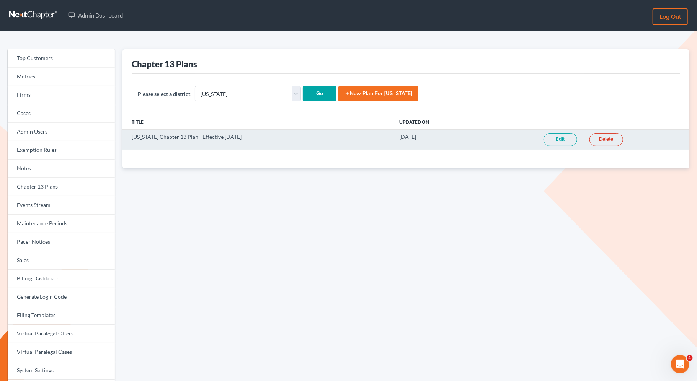
click at [558, 139] on link "Edit" at bounding box center [561, 139] width 34 height 13
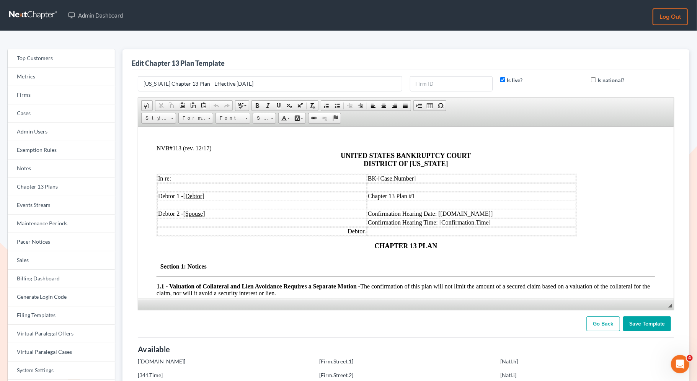
click at [599, 317] on link "Go Back" at bounding box center [604, 324] width 34 height 15
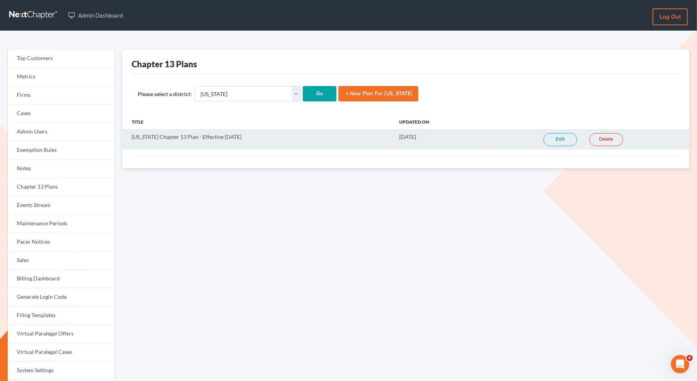
click at [558, 139] on link "Edit" at bounding box center [561, 139] width 34 height 13
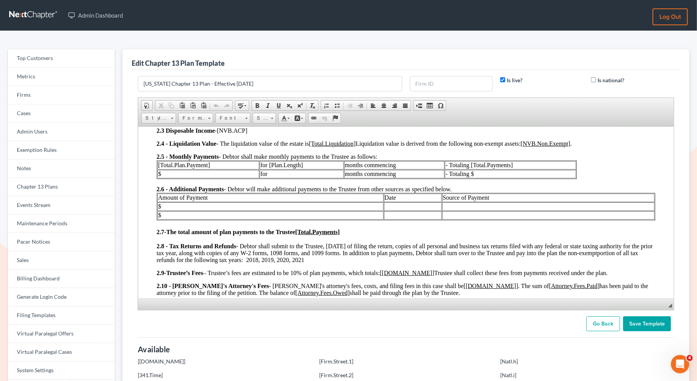
scroll to position [275, 0]
